Goal: Task Accomplishment & Management: Use online tool/utility

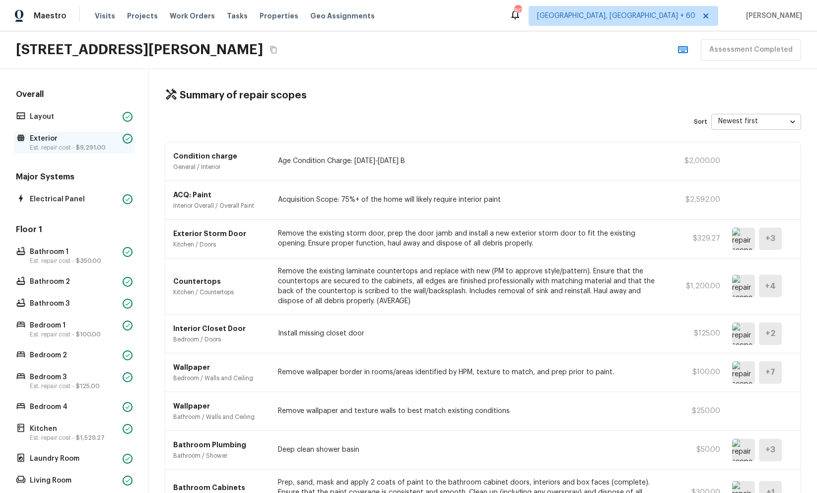
click at [54, 145] on p "Est. repair cost - $9,291.00" at bounding box center [74, 148] width 89 height 8
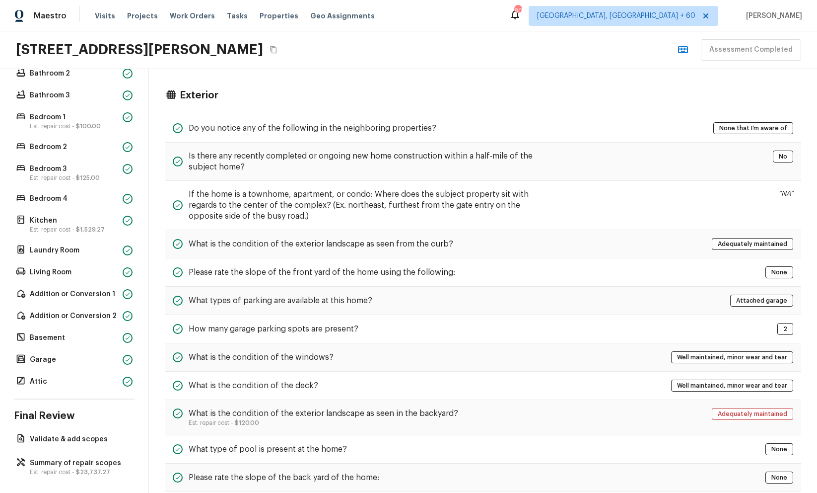
scroll to position [213, 0]
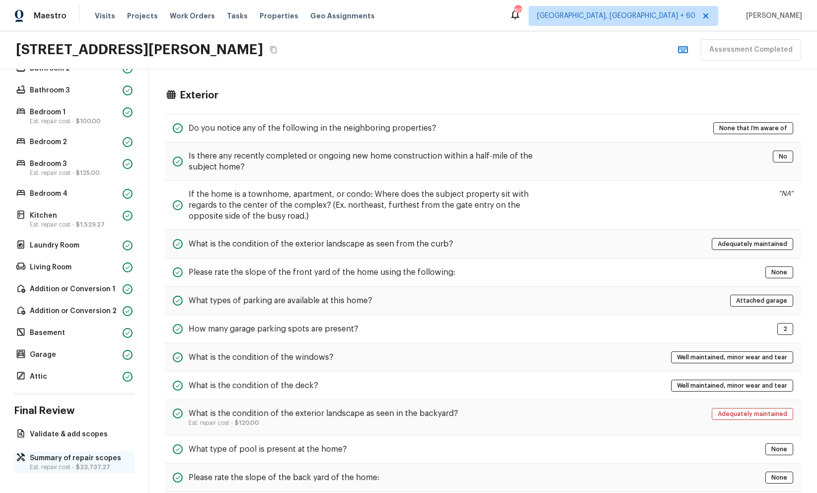
click at [97, 454] on p "Summary of repair scopes" at bounding box center [79, 458] width 99 height 10
